Goal: Information Seeking & Learning: Check status

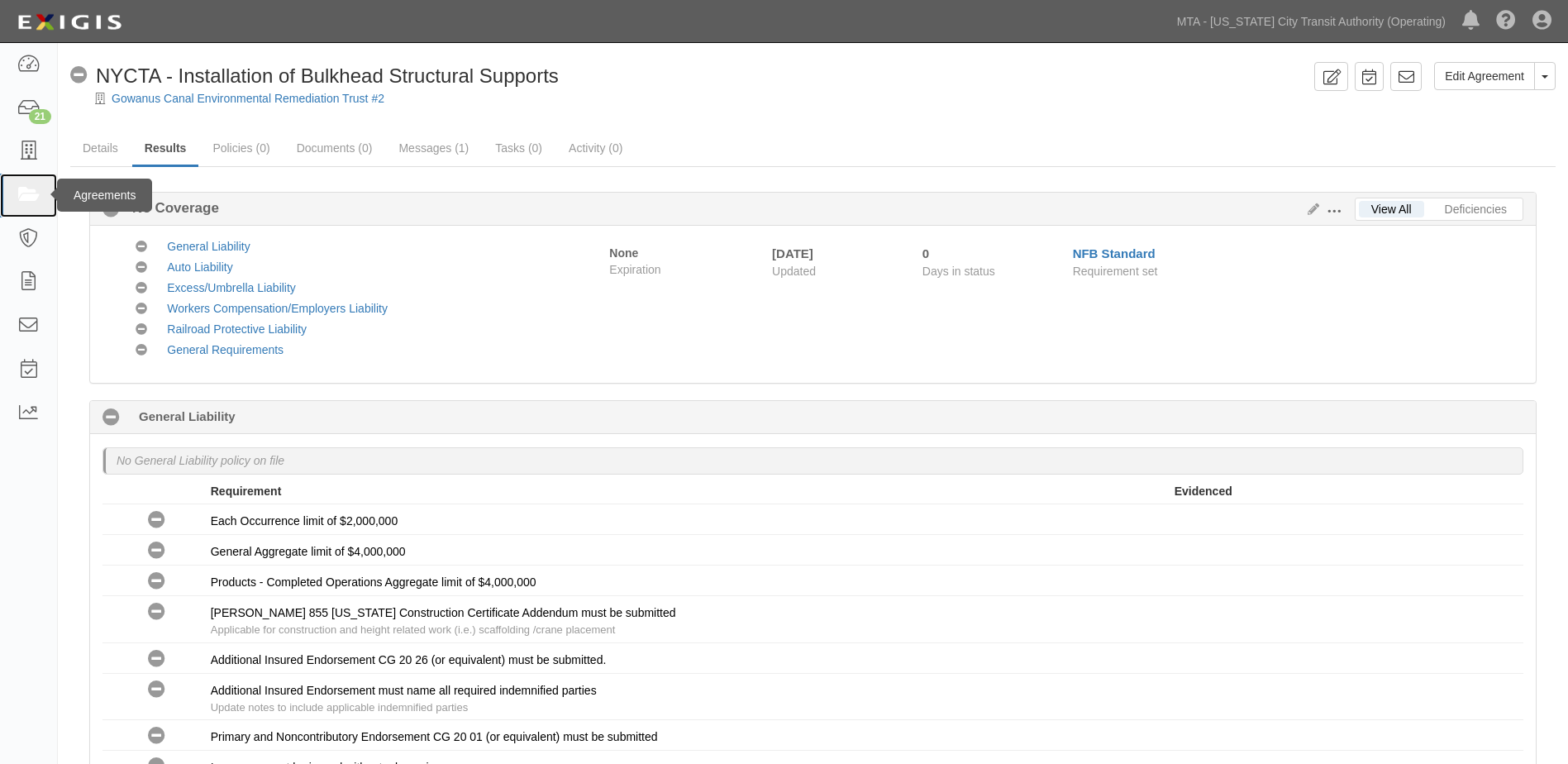
click at [32, 196] on icon at bounding box center [28, 196] width 23 height 19
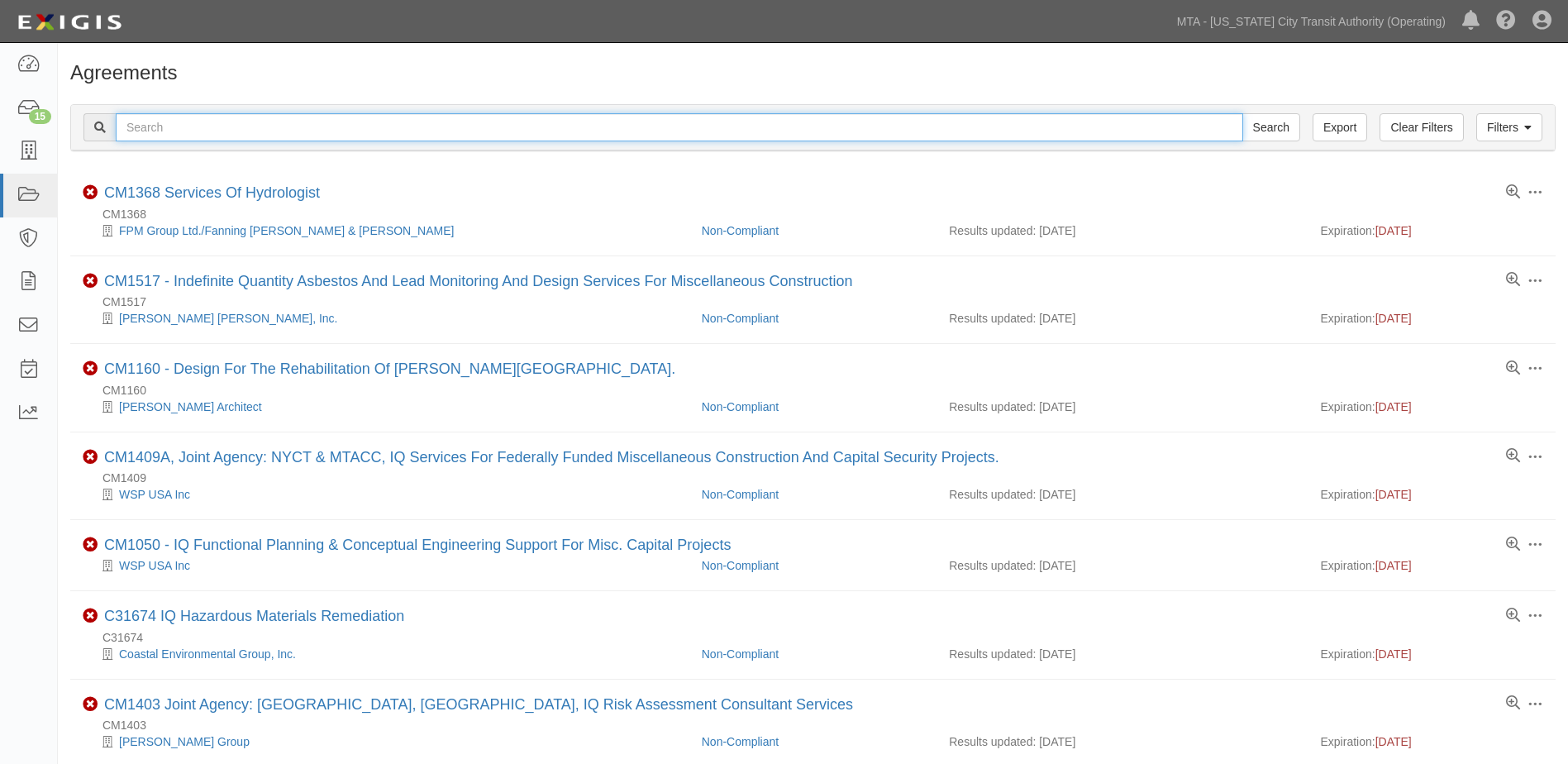
click at [225, 135] on input "text" at bounding box center [680, 127] width 1128 height 28
type input "INS1322"
click at [1243, 113] on input "Search" at bounding box center [1272, 127] width 58 height 28
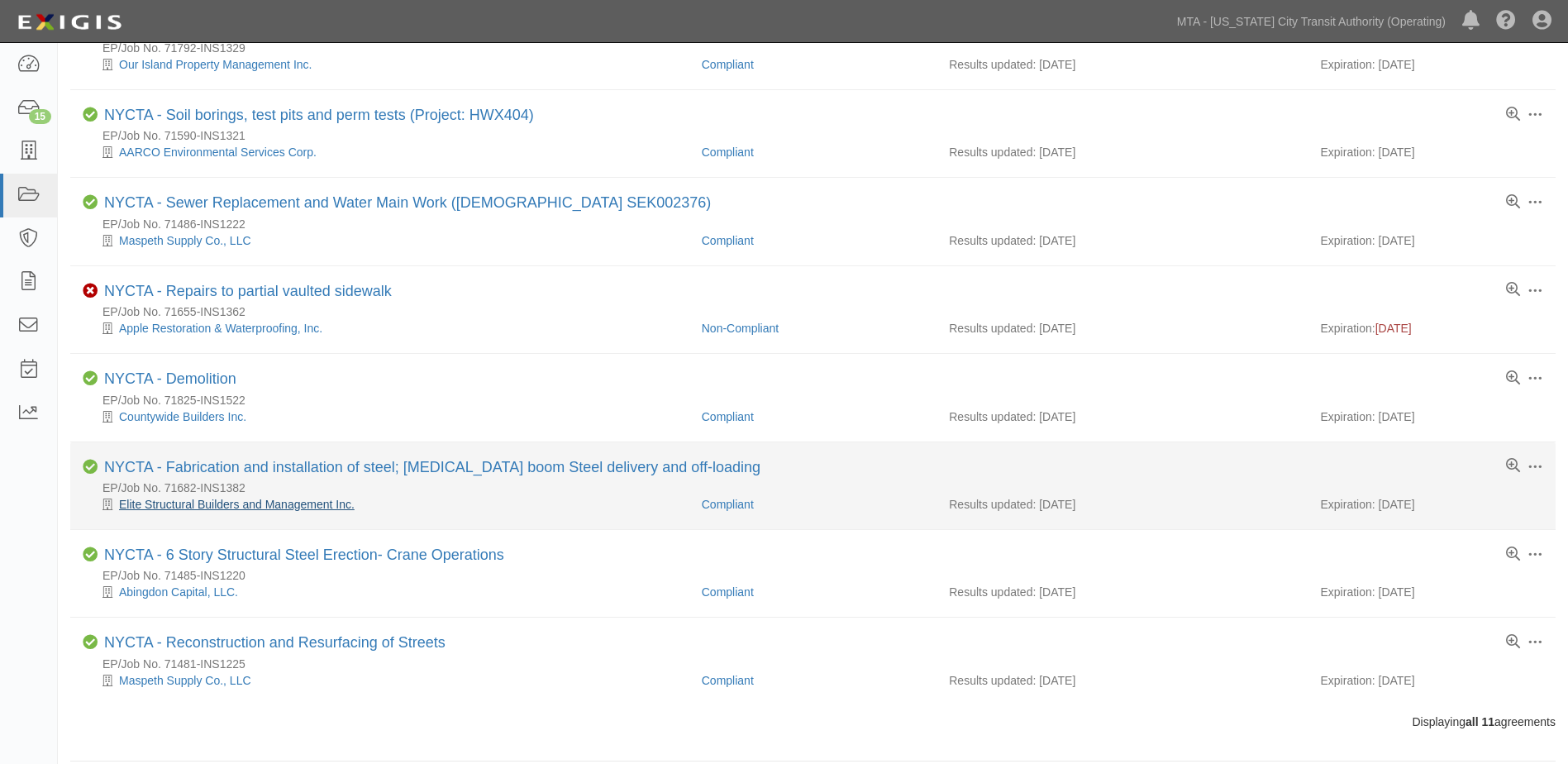
scroll to position [446, 0]
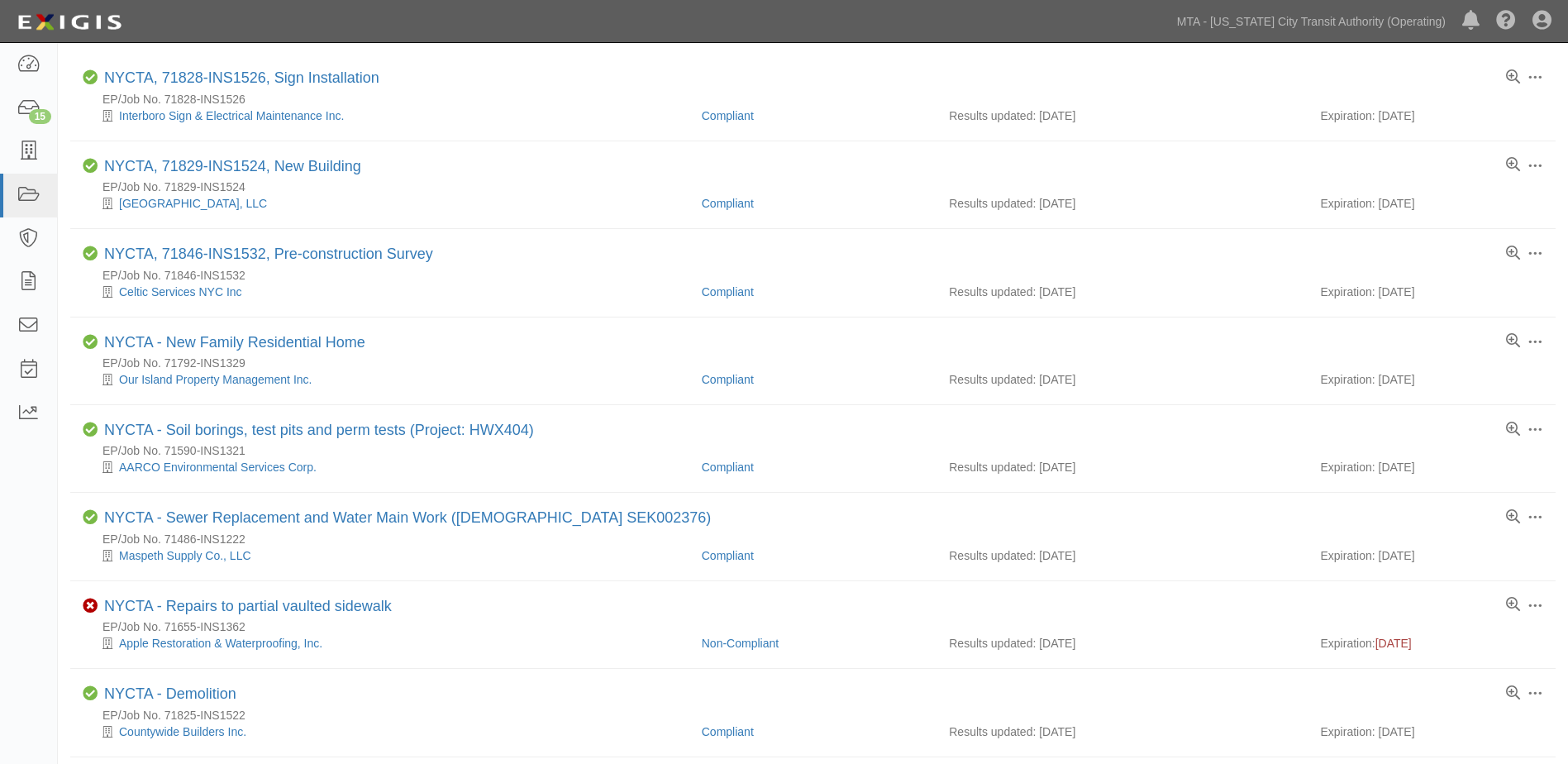
drag, startPoint x: 1229, startPoint y: 76, endPoint x: 1241, endPoint y: 58, distance: 21.6
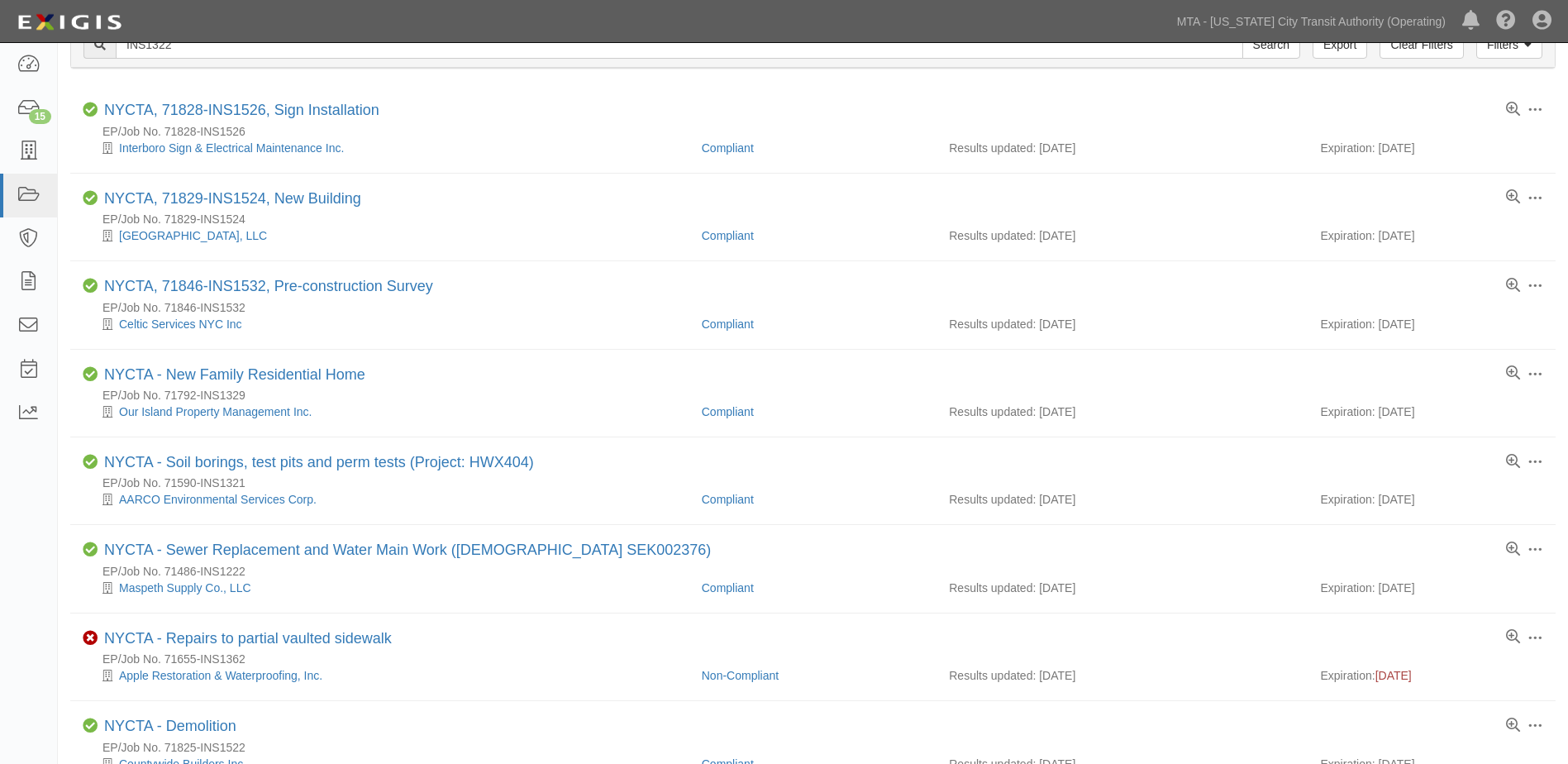
scroll to position [0, 0]
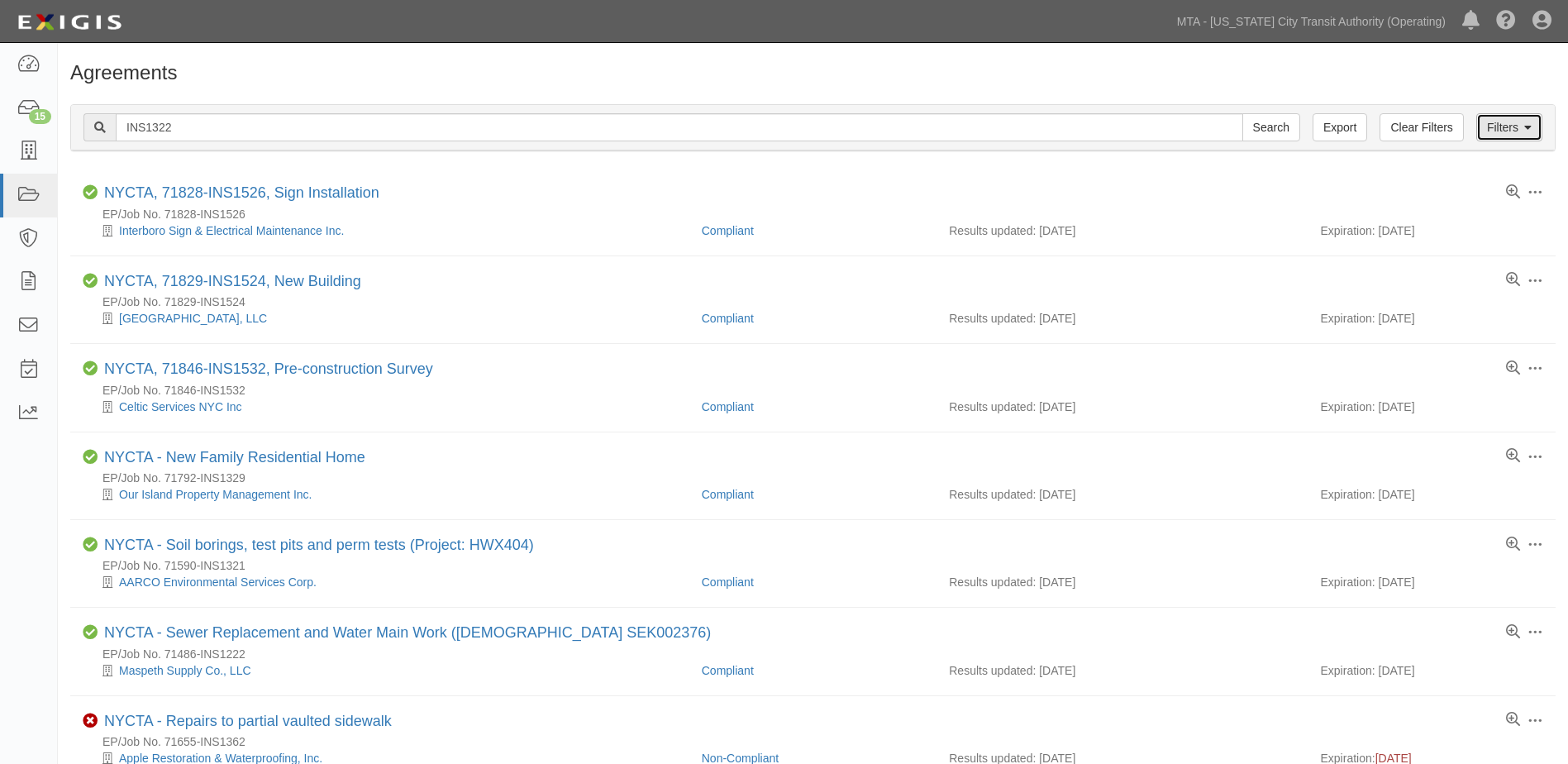
click at [1525, 128] on icon at bounding box center [1528, 128] width 7 height 12
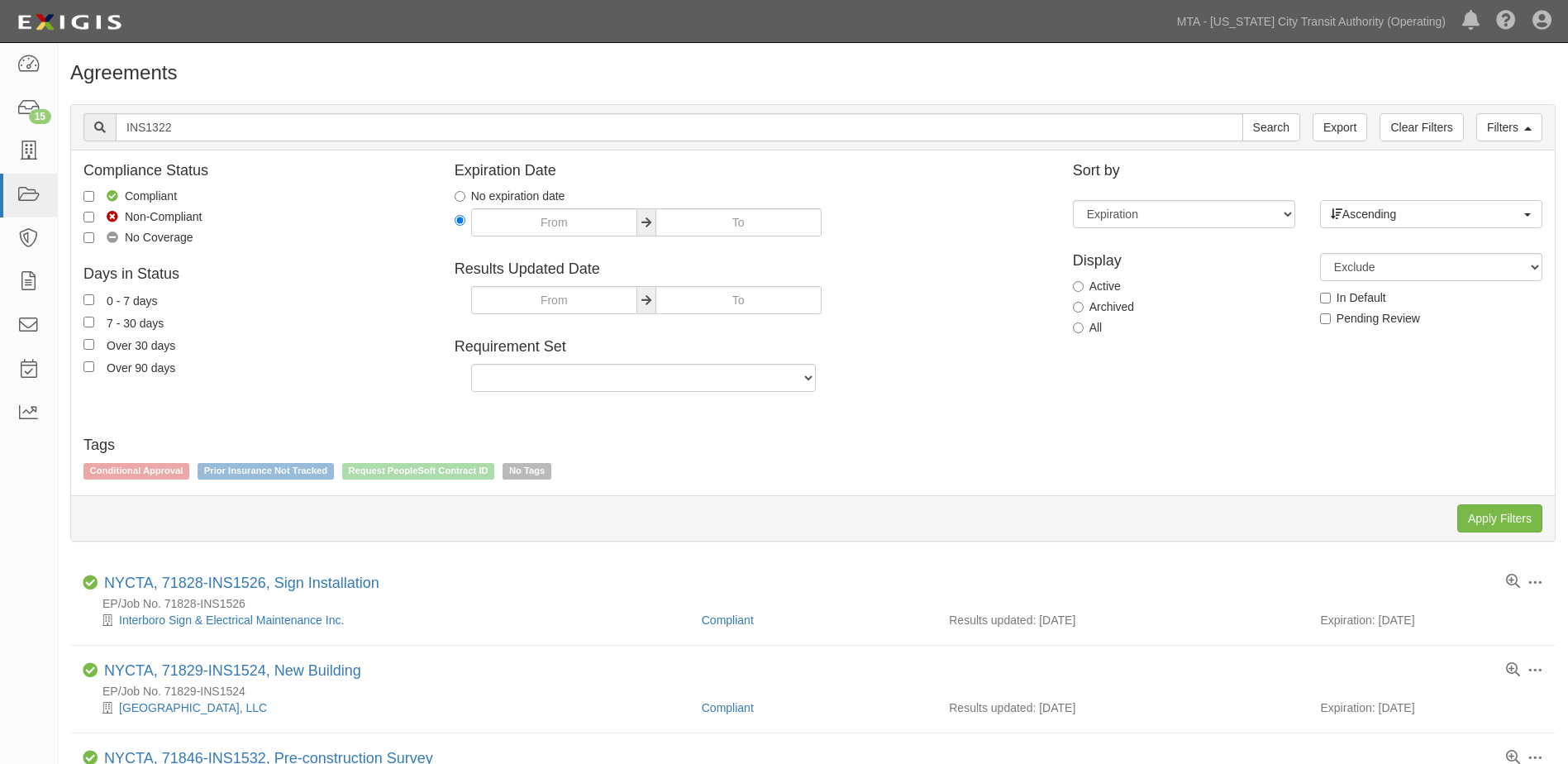
click at [1091, 313] on label "Archived" at bounding box center [1104, 307] width 62 height 17
click at [1084, 313] on input "Archived" at bounding box center [1078, 307] width 11 height 11
radio input "true"
click at [1481, 514] on input "Apply Filters" at bounding box center [1500, 518] width 85 height 28
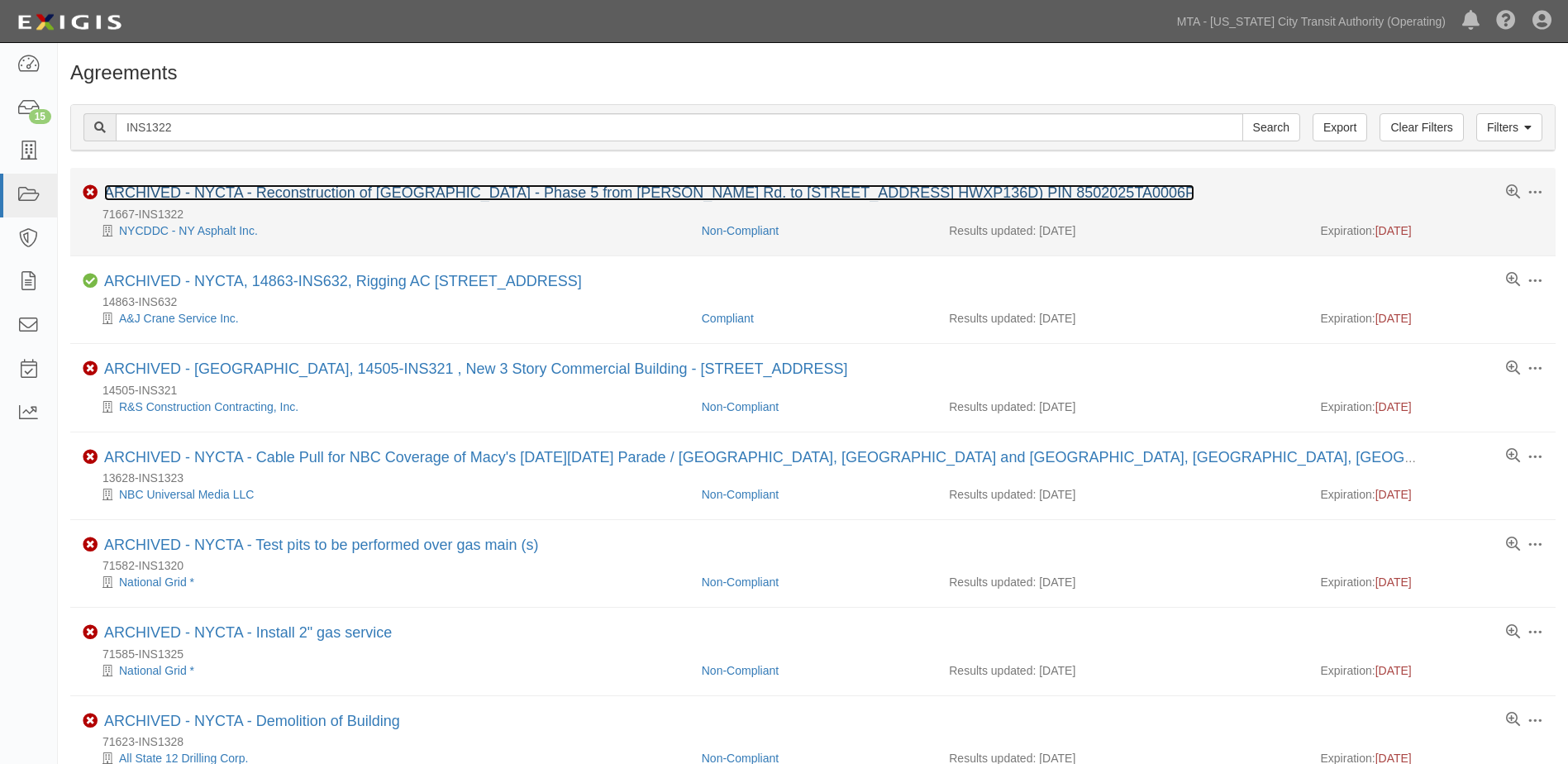
click at [369, 195] on link "ARCHIVED - NYCTA - Reconstruction of Grand Concourse - Phase 5 from E. Fordham …" at bounding box center [649, 193] width 1091 height 17
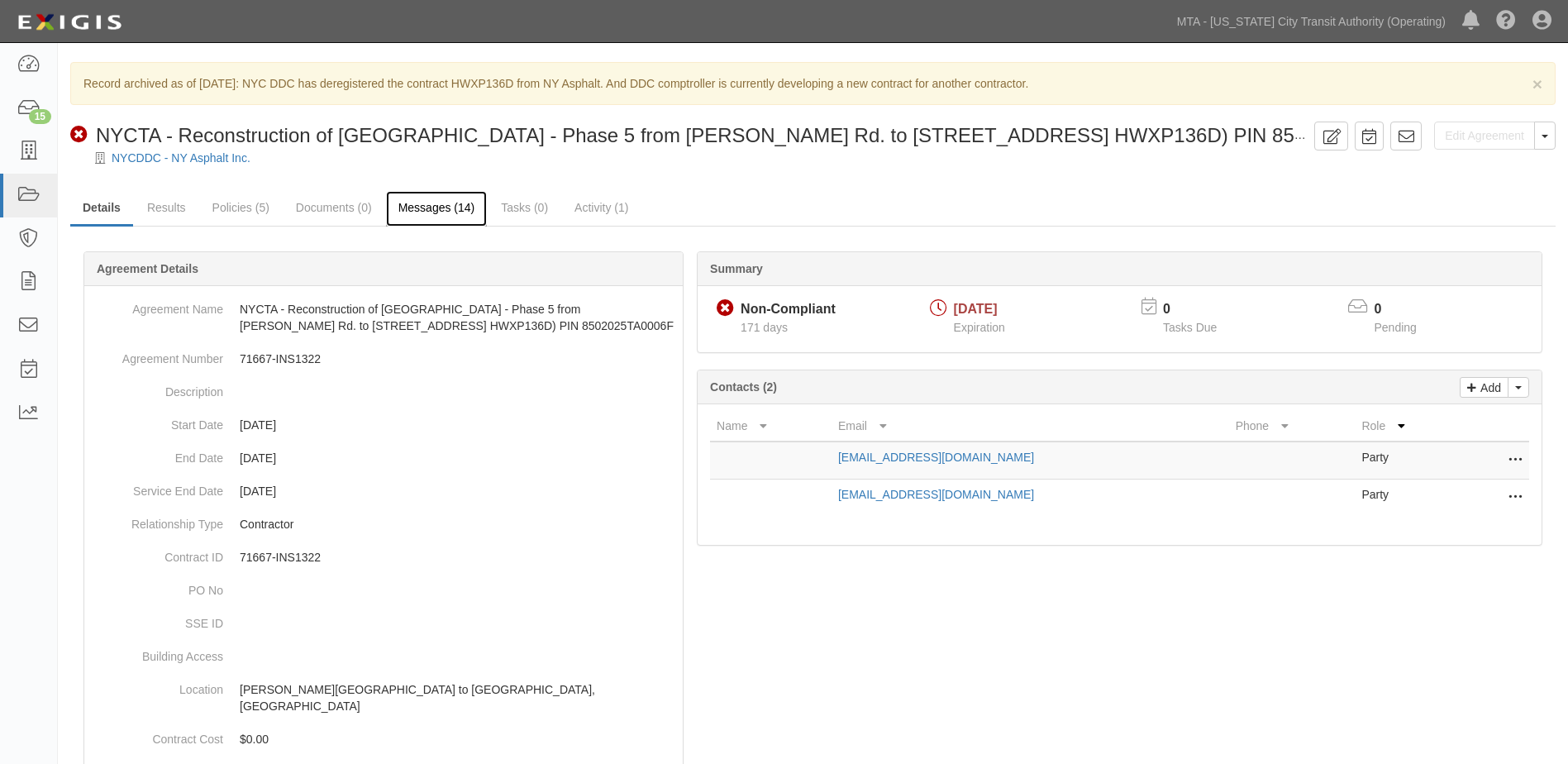
click at [443, 207] on link "Messages (14)" at bounding box center [437, 209] width 101 height 36
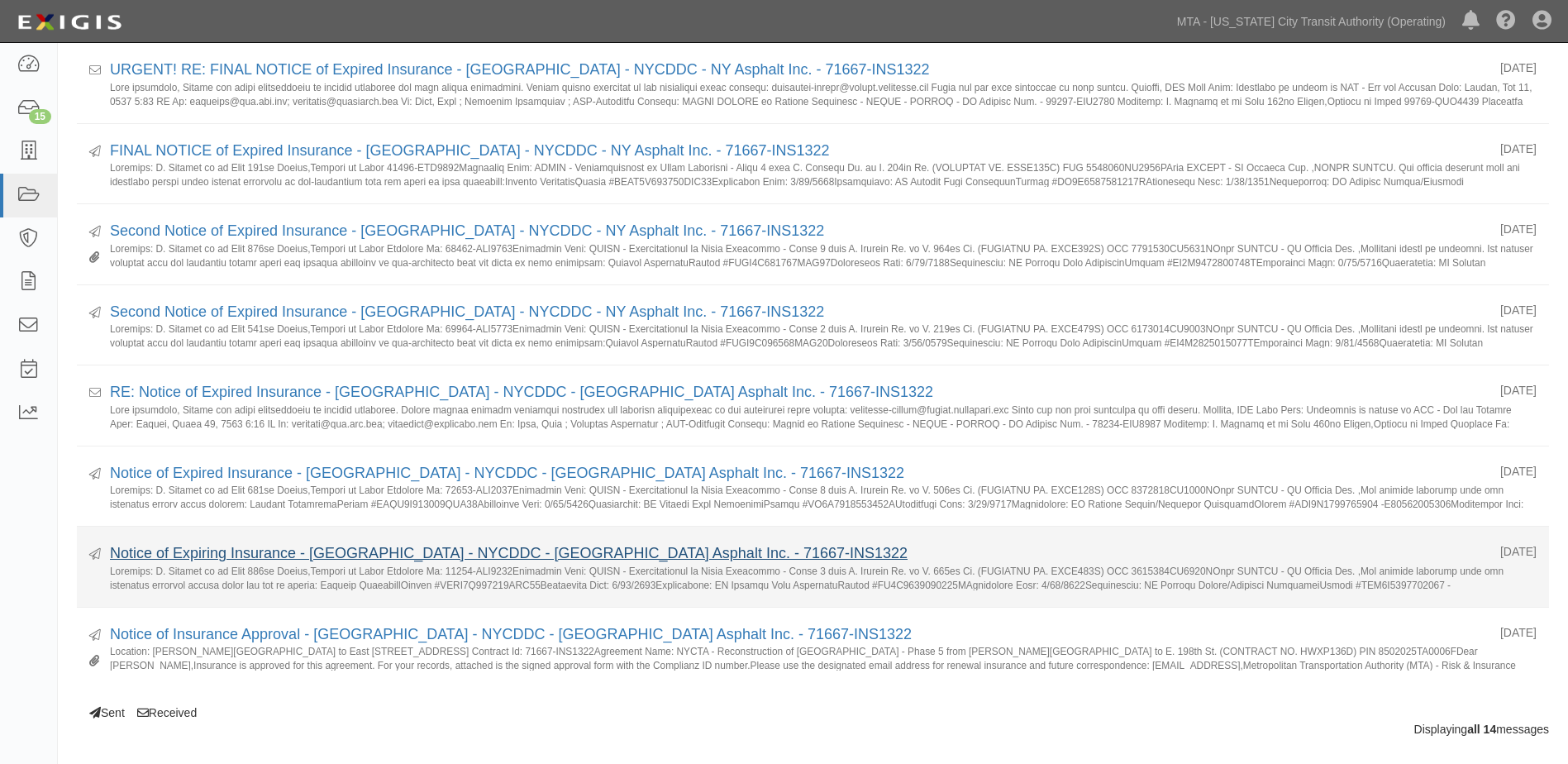
scroll to position [791, 0]
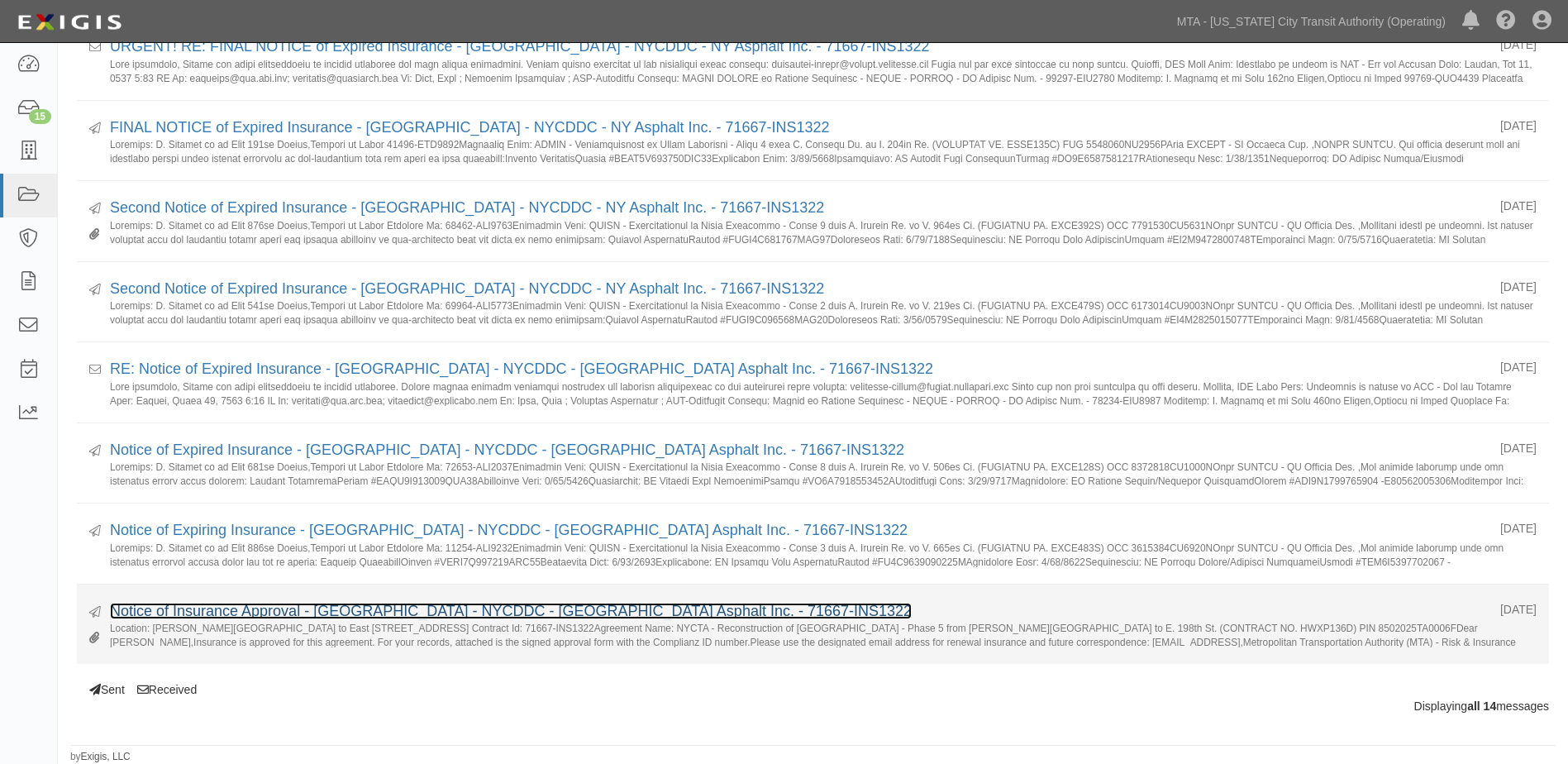
click at [293, 617] on link "Notice of Insurance Approval - [GEOGRAPHIC_DATA] - NYCDDC - [GEOGRAPHIC_DATA] A…" at bounding box center [511, 611] width 802 height 17
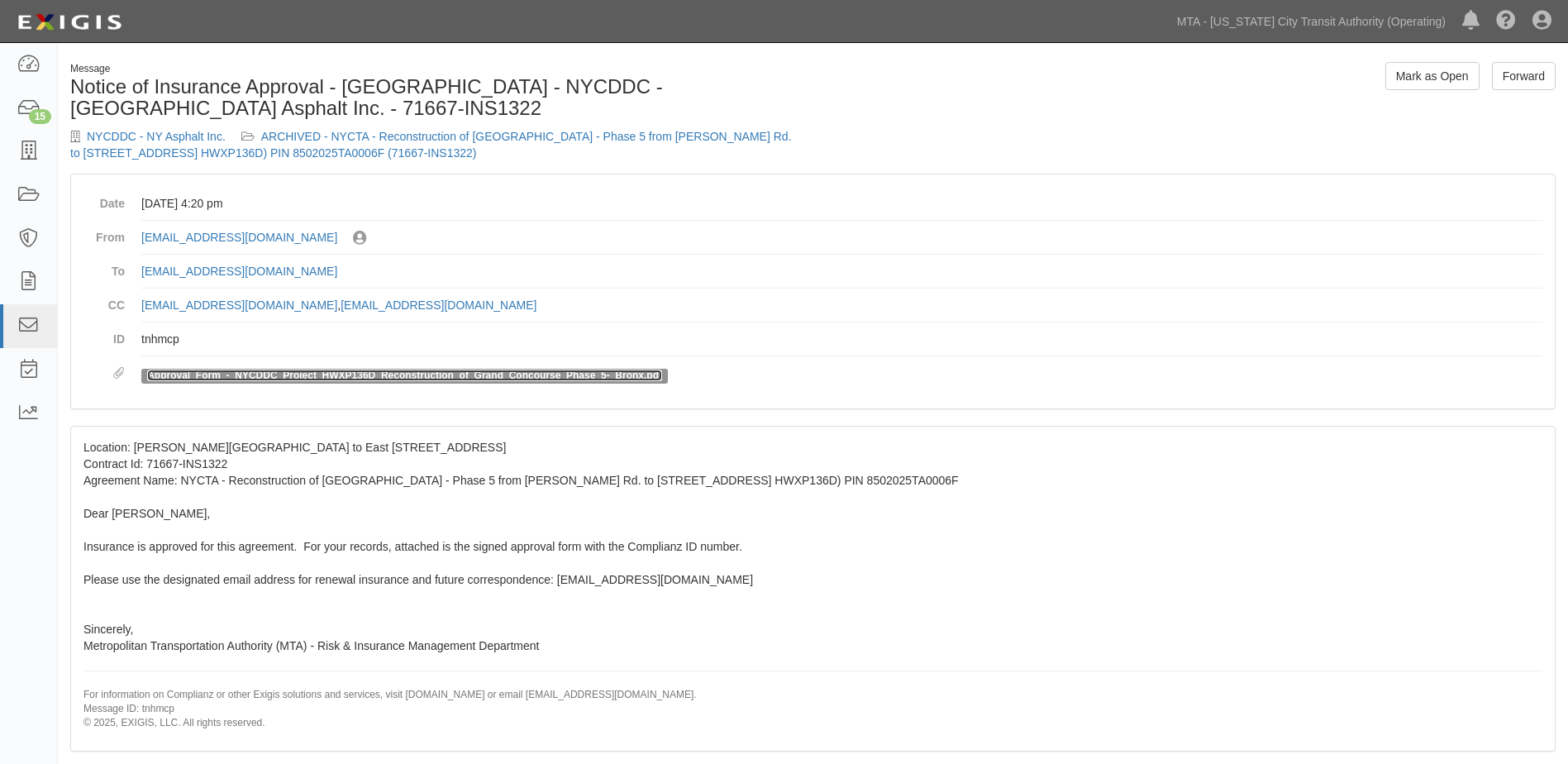
click at [393, 374] on link "Approval_Form_-_NYCDDC_Project_HWXP136D_Reconstruction_of_Grand_Concourse_Phase…" at bounding box center [404, 375] width 515 height 12
